Goal: Navigation & Orientation: Find specific page/section

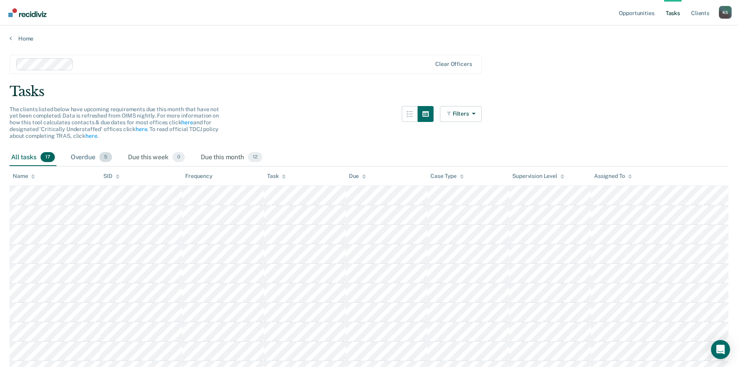
click at [88, 157] on div "Overdue 5" at bounding box center [91, 157] width 45 height 17
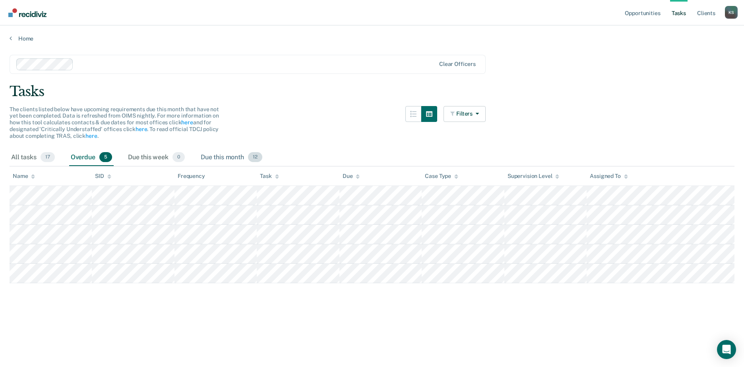
click at [229, 156] on div "Due this month 12" at bounding box center [231, 157] width 65 height 17
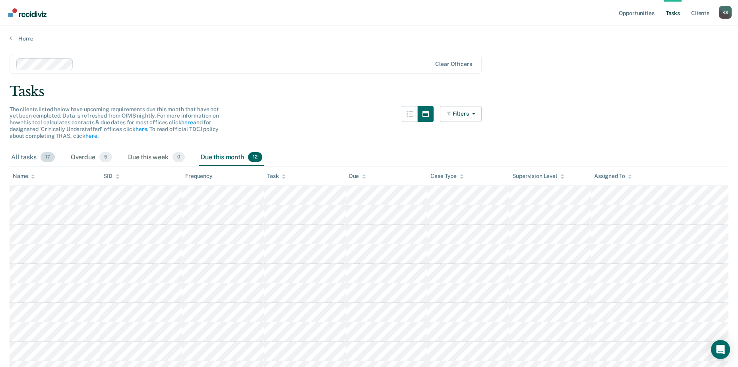
click at [24, 157] on div "All tasks 17" at bounding box center [33, 157] width 47 height 17
